Goal: Navigation & Orientation: Find specific page/section

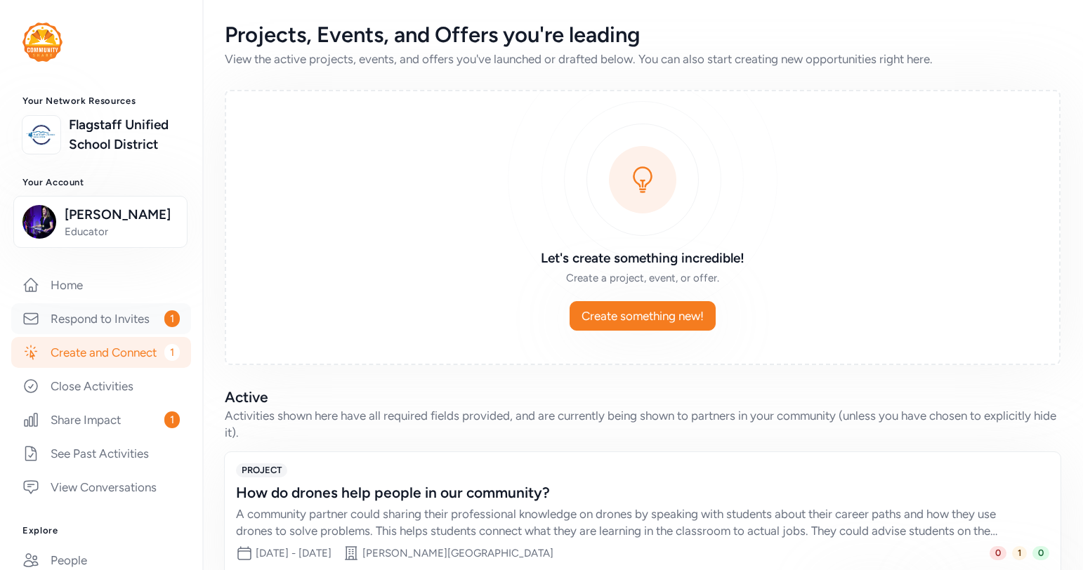
click at [105, 334] on link "Respond to Invites 1" at bounding box center [101, 318] width 180 height 31
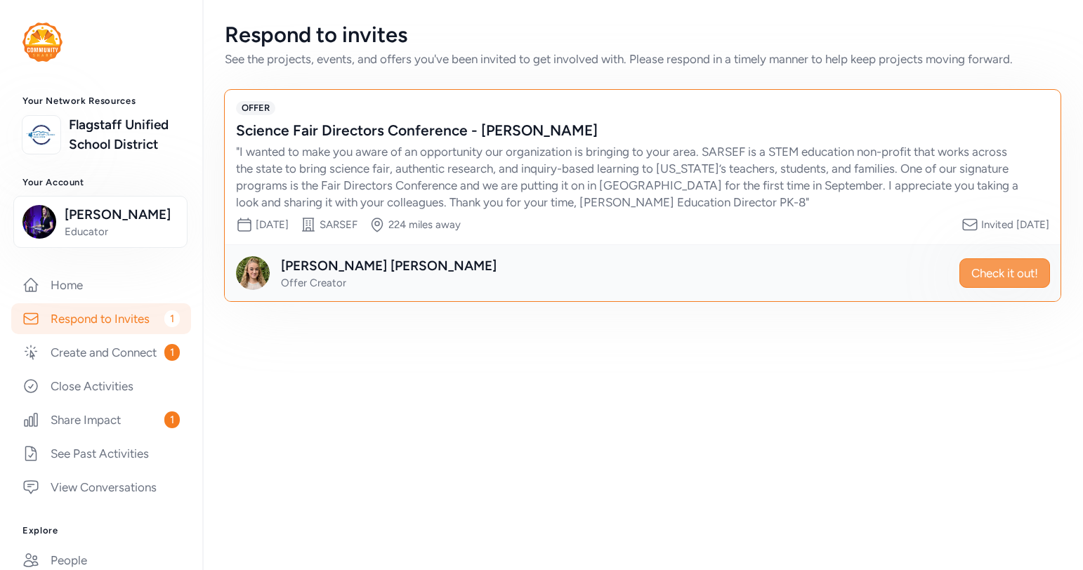
click at [966, 272] on button "Check it out!" at bounding box center [1004, 272] width 91 height 29
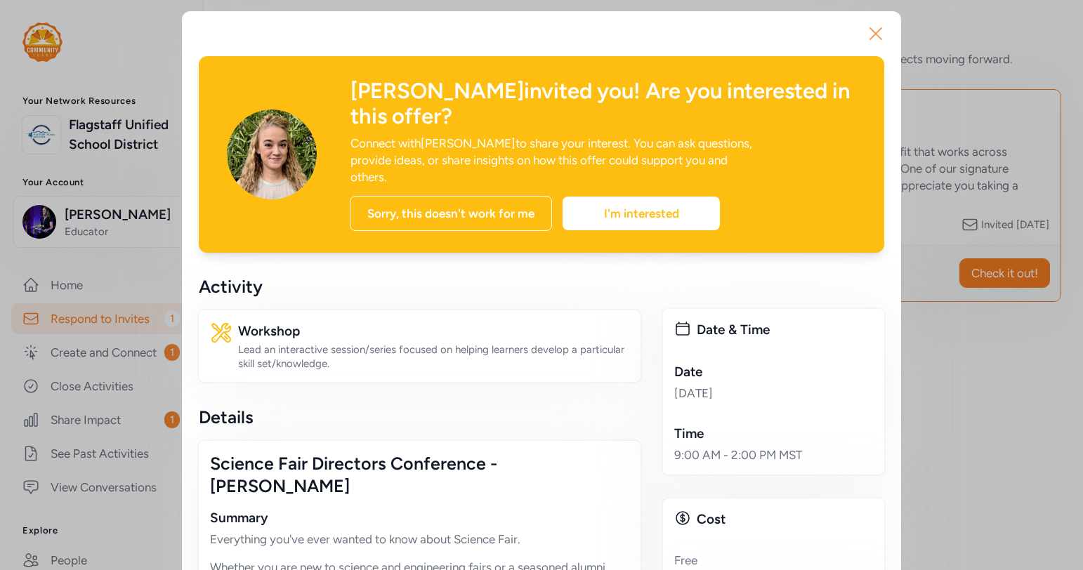
click at [874, 25] on icon "button" at bounding box center [876, 33] width 22 height 22
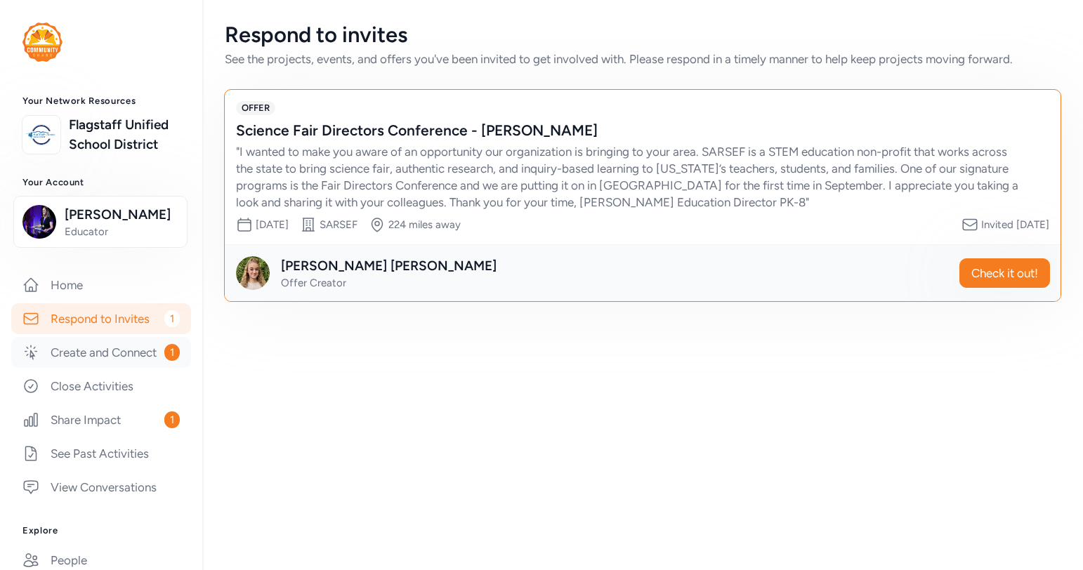
click at [70, 368] on link "Create and Connect 1" at bounding box center [101, 352] width 180 height 31
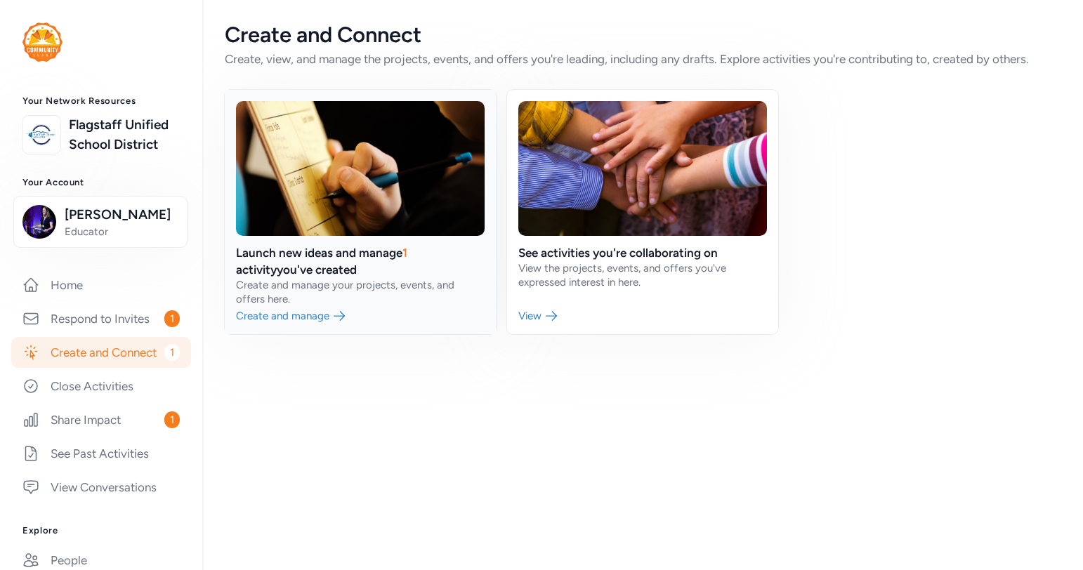
click at [292, 317] on link at bounding box center [360, 212] width 271 height 244
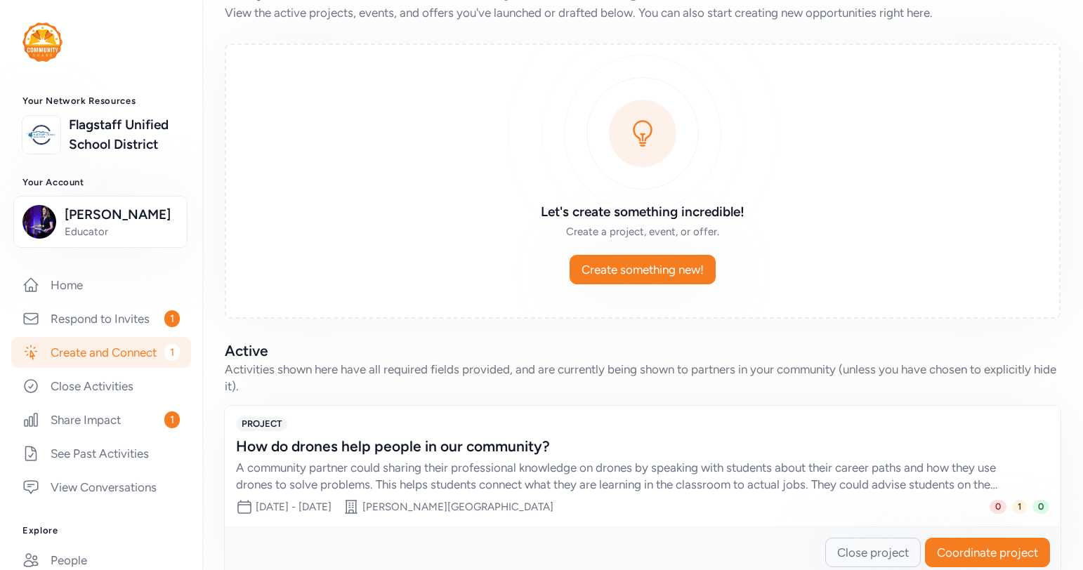
scroll to position [77, 0]
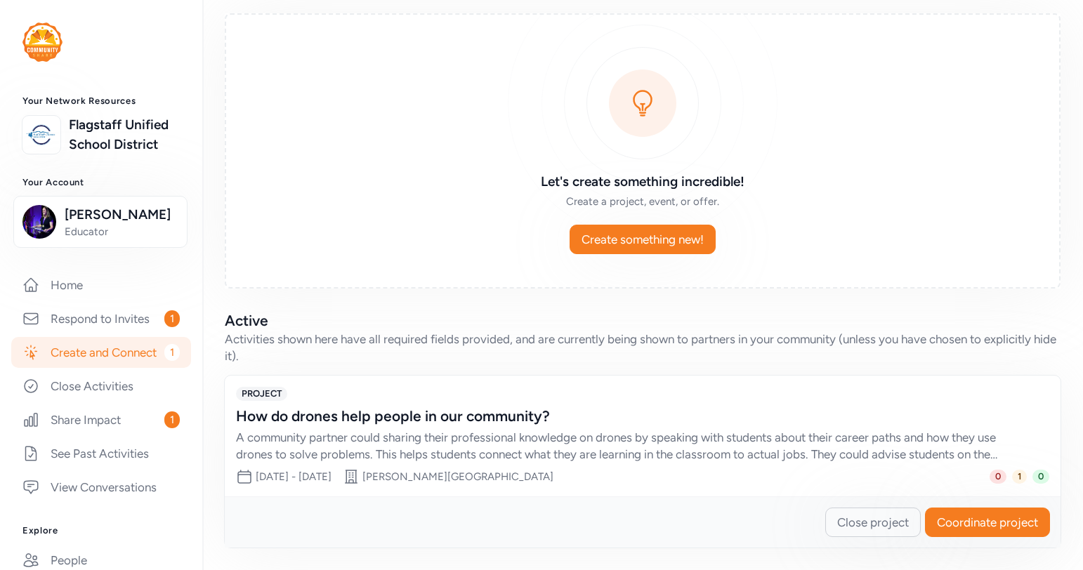
click at [487, 417] on div "How do drones help people in our community?" at bounding box center [628, 417] width 785 height 20
click at [961, 518] on span "Coordinate project" at bounding box center [987, 522] width 101 height 17
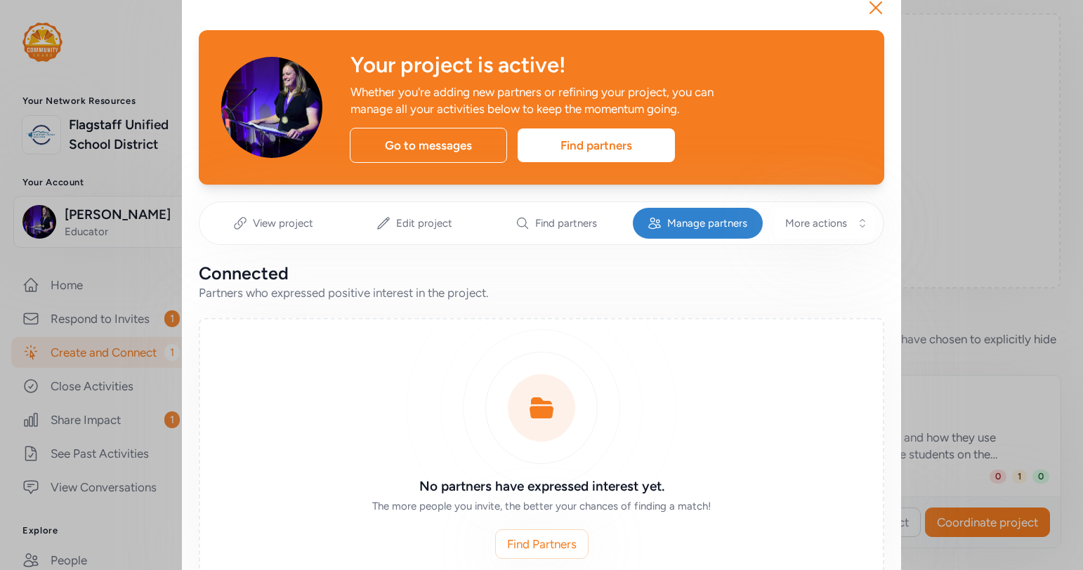
scroll to position [52, 0]
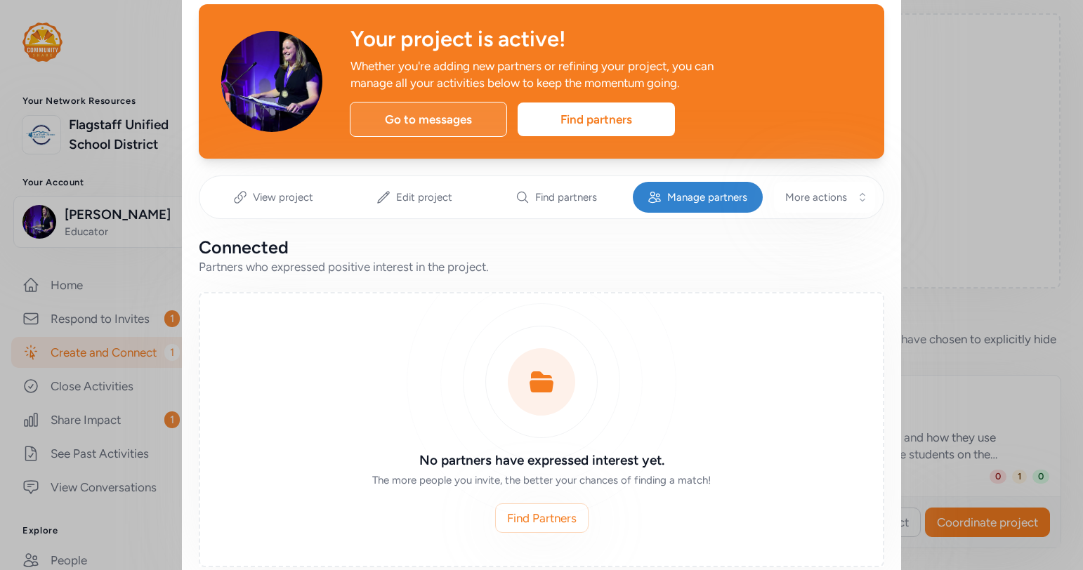
click at [438, 131] on div "Go to messages" at bounding box center [428, 119] width 157 height 35
click at [435, 119] on div "Go to messages" at bounding box center [428, 119] width 157 height 35
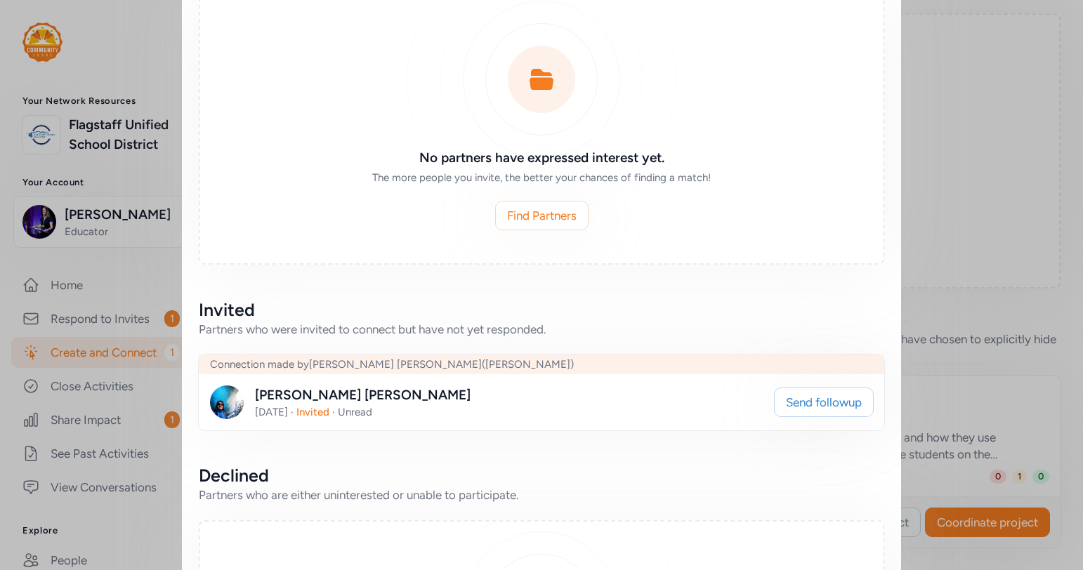
scroll to position [0, 0]
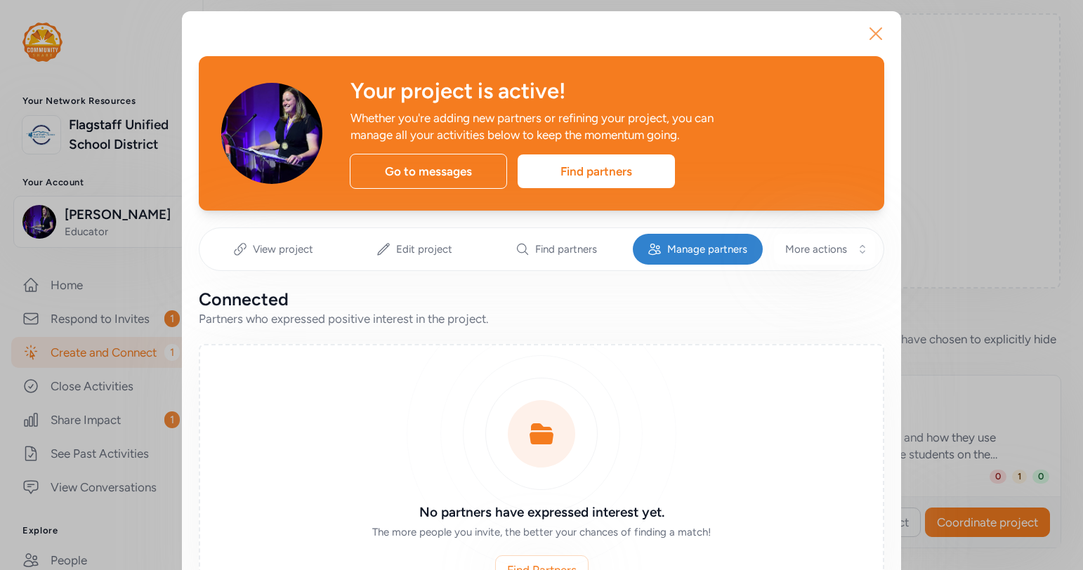
click at [880, 32] on icon "button" at bounding box center [876, 33] width 22 height 22
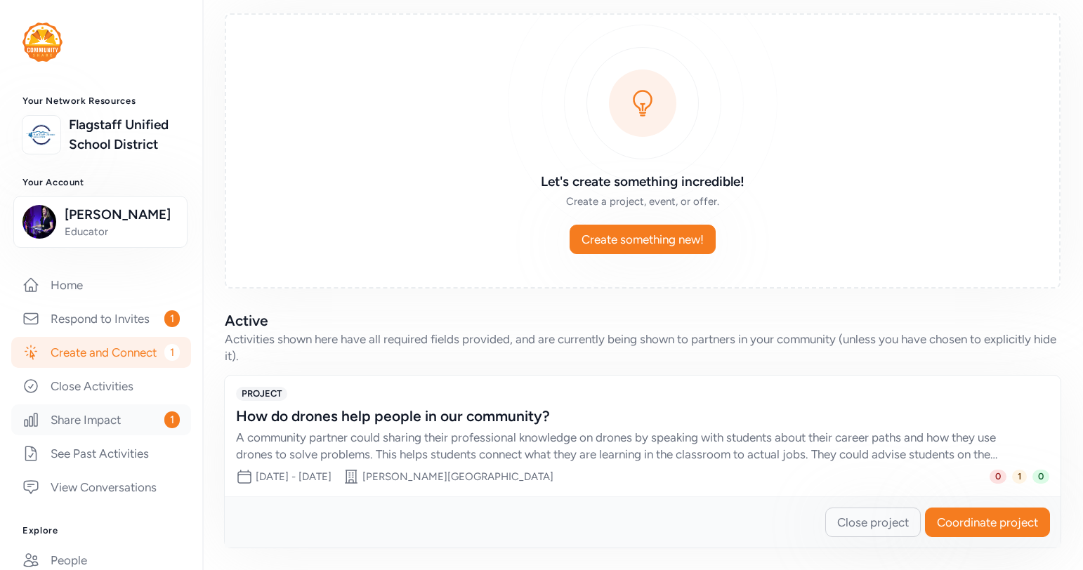
click at [86, 435] on link "Share Impact 1" at bounding box center [101, 420] width 180 height 31
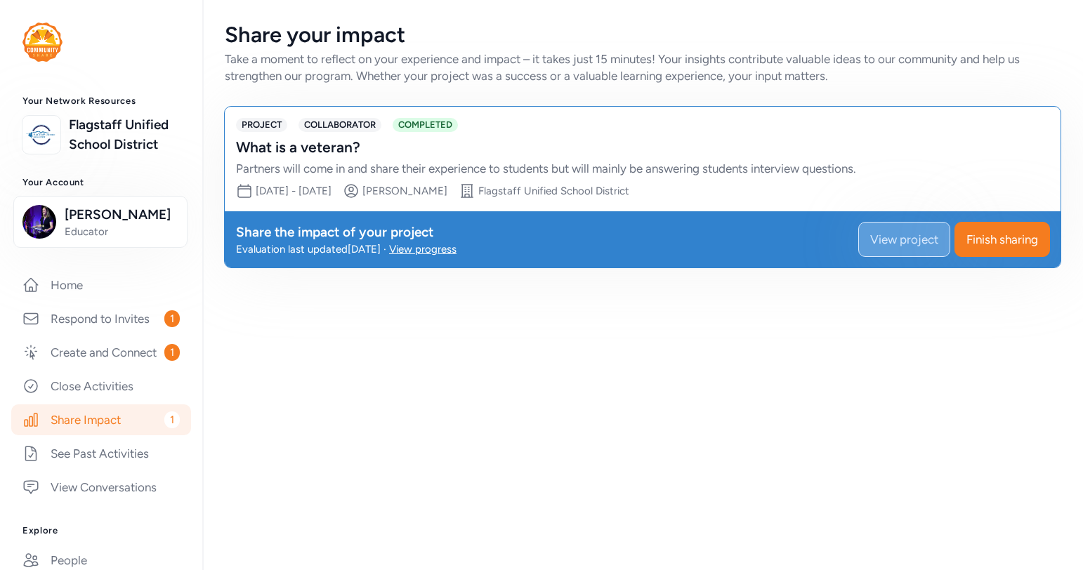
click at [870, 247] on span "View project" at bounding box center [904, 239] width 68 height 17
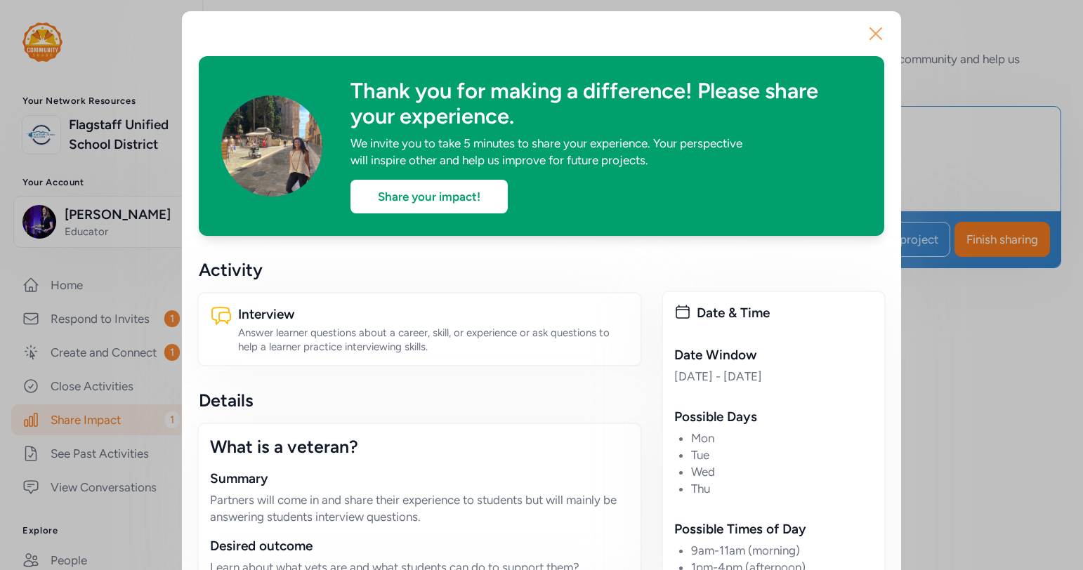
click at [883, 32] on icon "button" at bounding box center [876, 33] width 22 height 22
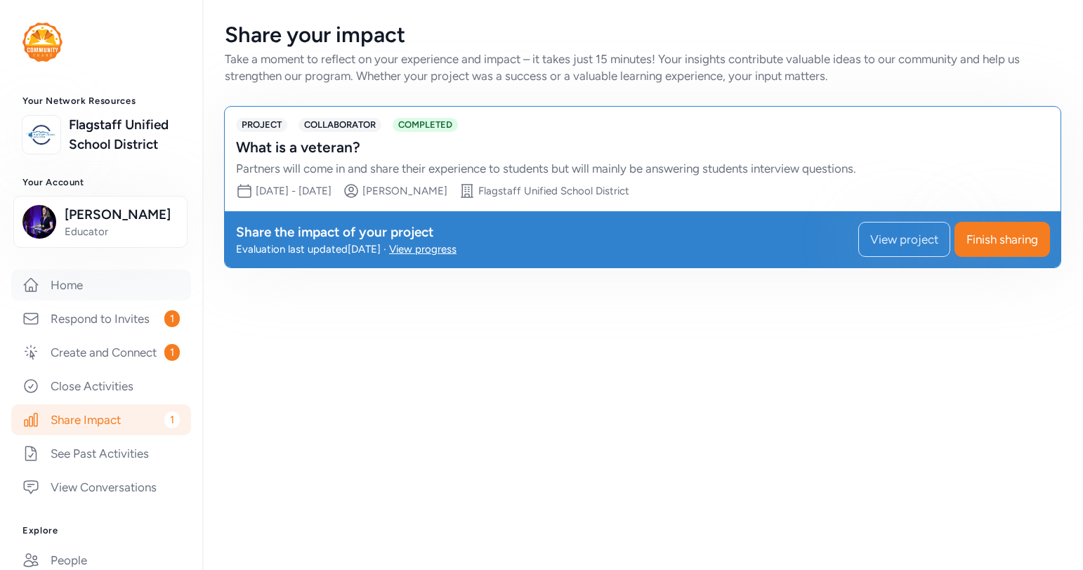
click at [67, 301] on link "Home" at bounding box center [101, 285] width 180 height 31
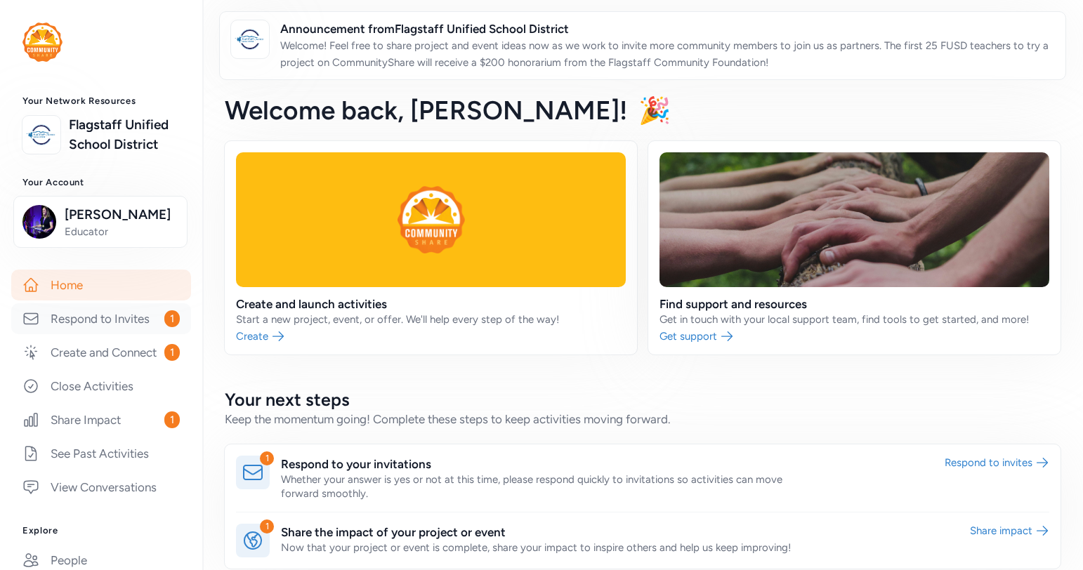
click at [117, 334] on link "Respond to Invites 1" at bounding box center [101, 318] width 180 height 31
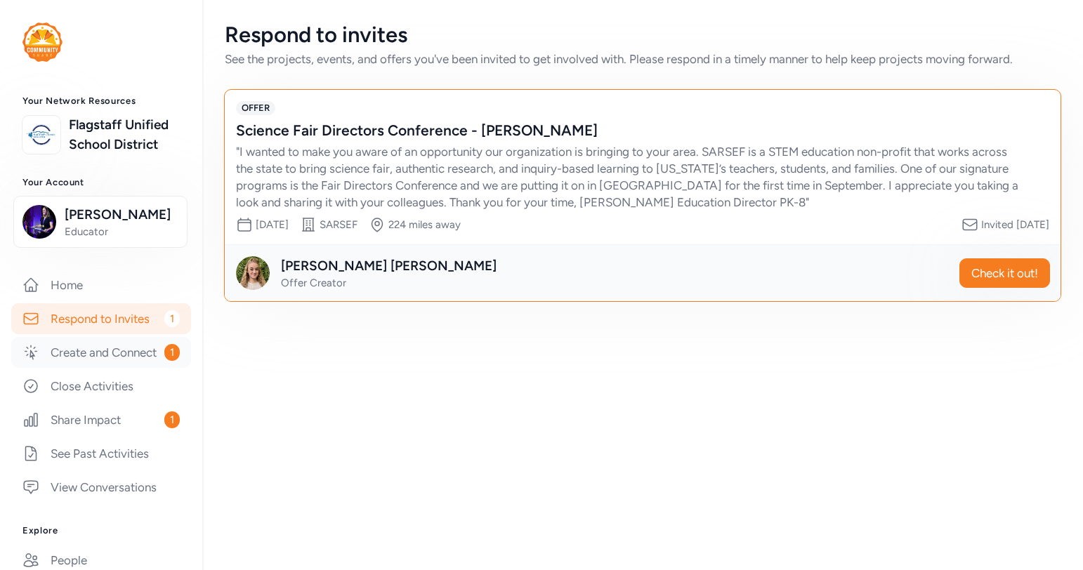
click at [115, 368] on link "Create and Connect 1" at bounding box center [101, 352] width 180 height 31
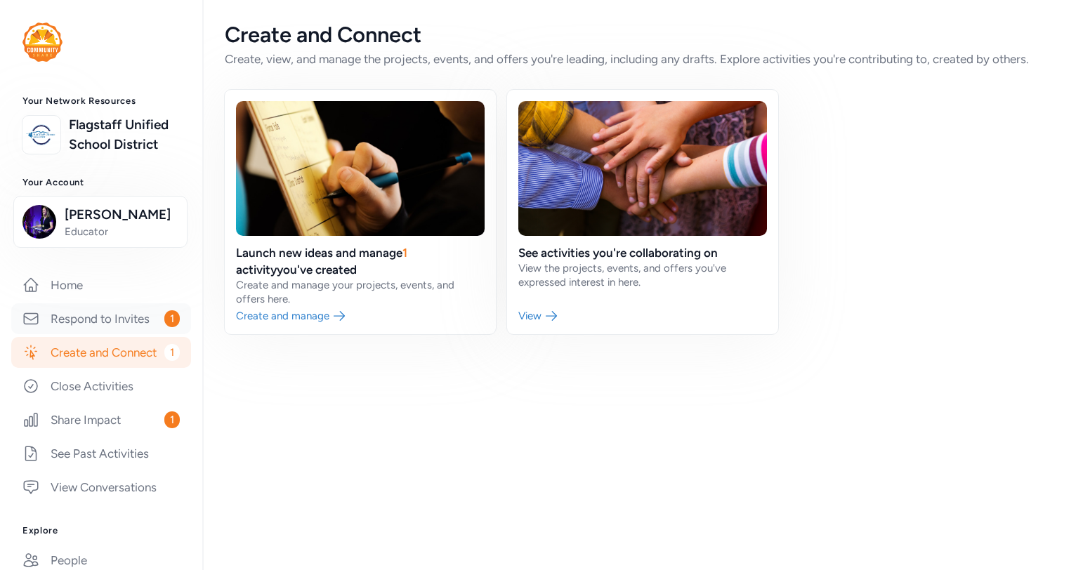
scroll to position [310, 0]
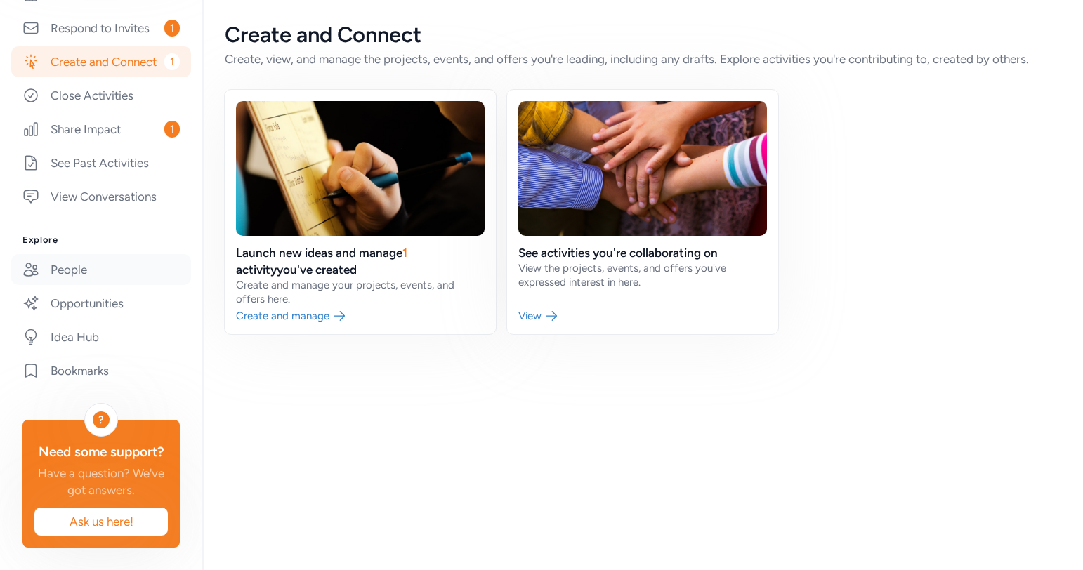
click at [78, 277] on link "People" at bounding box center [101, 269] width 180 height 31
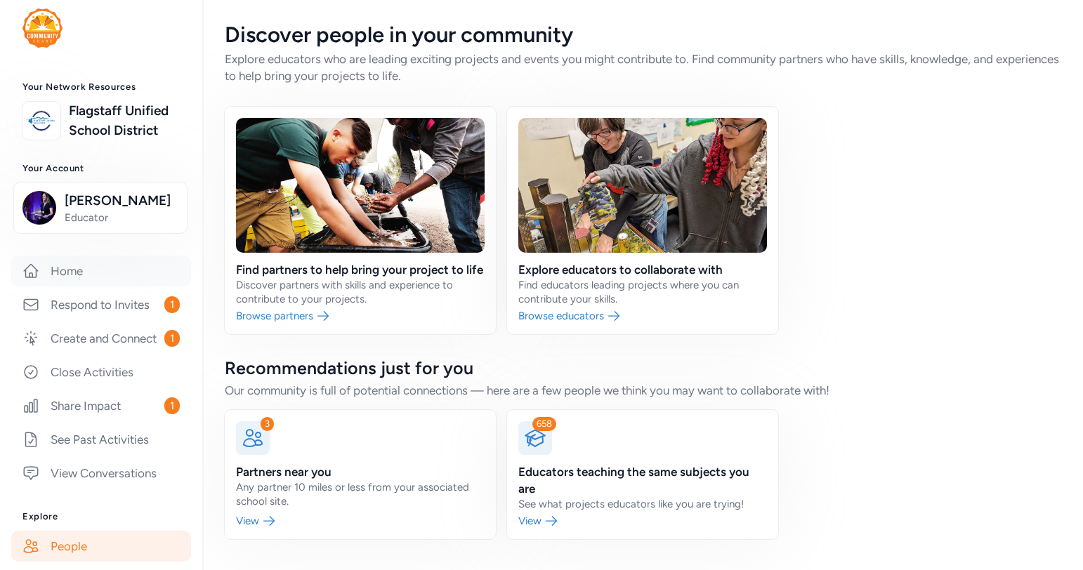
scroll to position [13, 0]
click at [70, 281] on link "Home" at bounding box center [101, 272] width 180 height 31
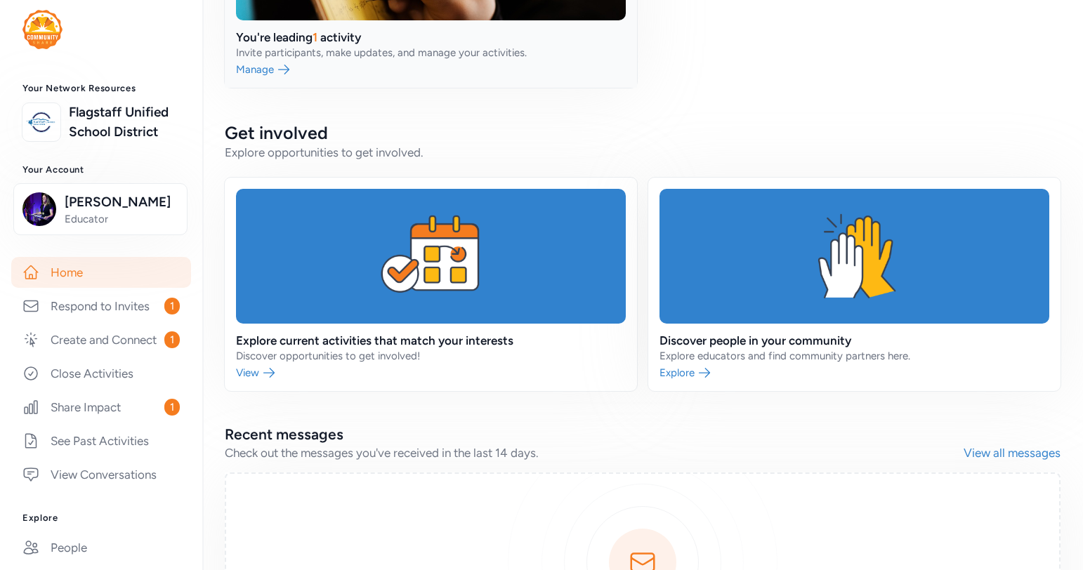
scroll to position [787, 0]
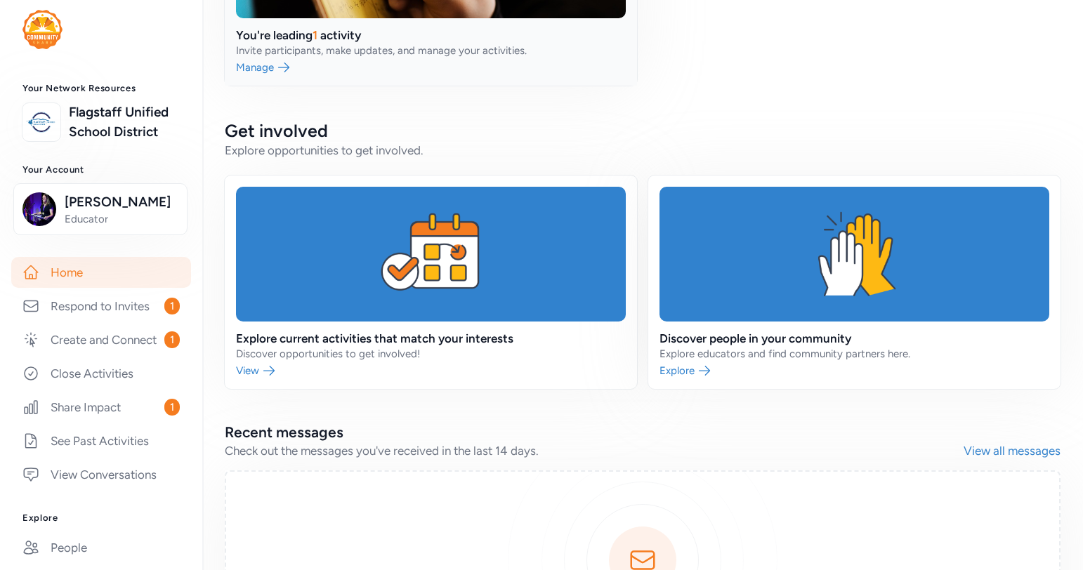
click at [287, 320] on link at bounding box center [431, 282] width 412 height 213
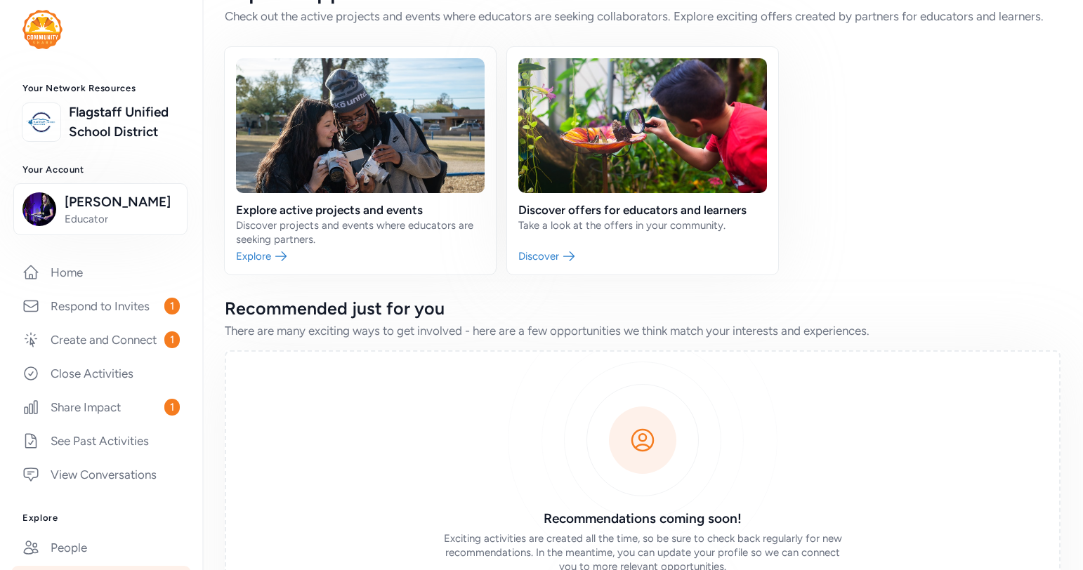
scroll to position [51, 0]
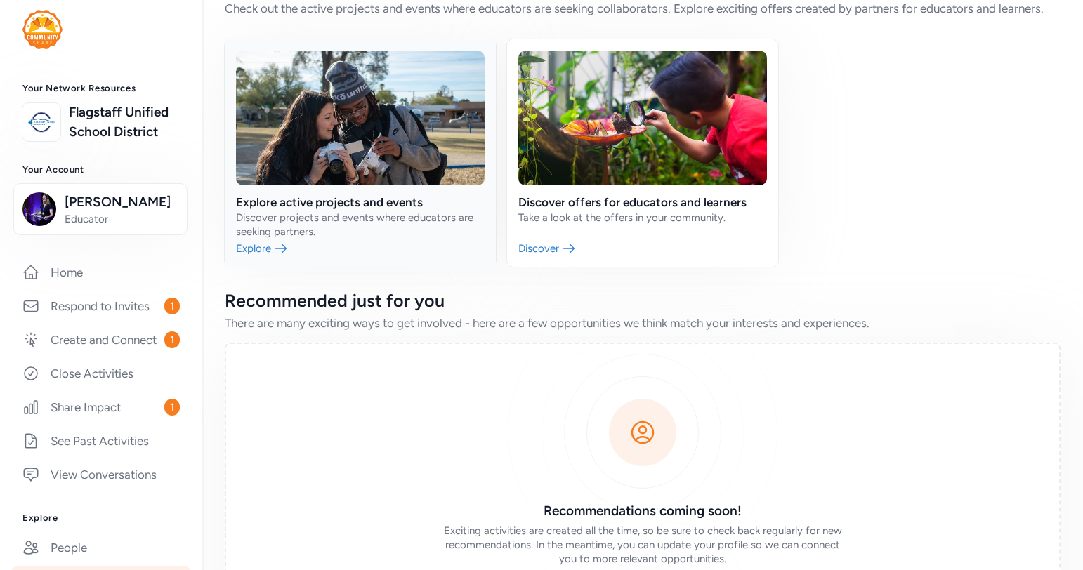
click at [281, 243] on link at bounding box center [360, 153] width 271 height 228
